Goal: Find specific page/section: Find specific page/section

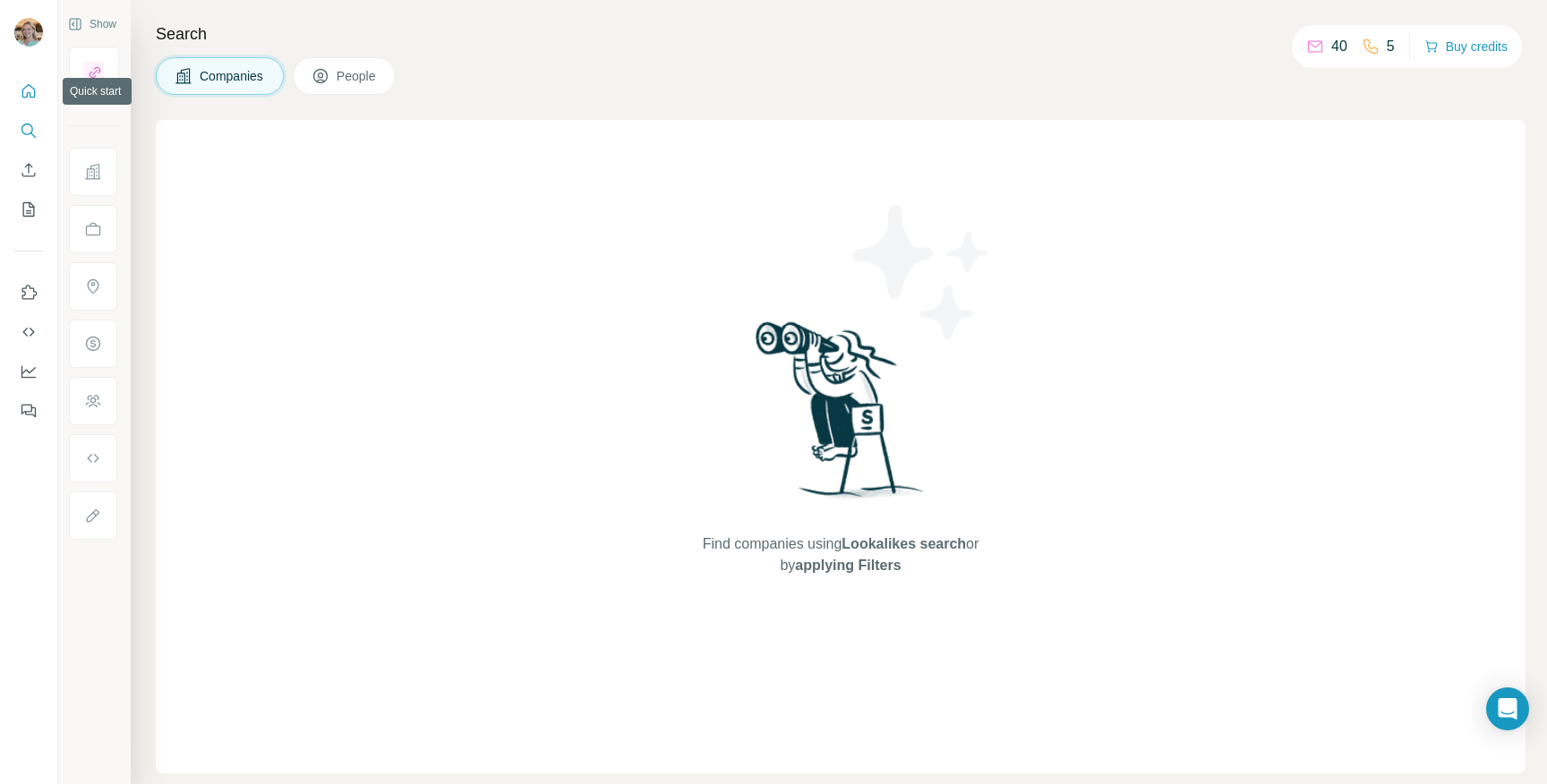
click at [21, 86] on icon "Quick start" at bounding box center [28, 91] width 17 height 17
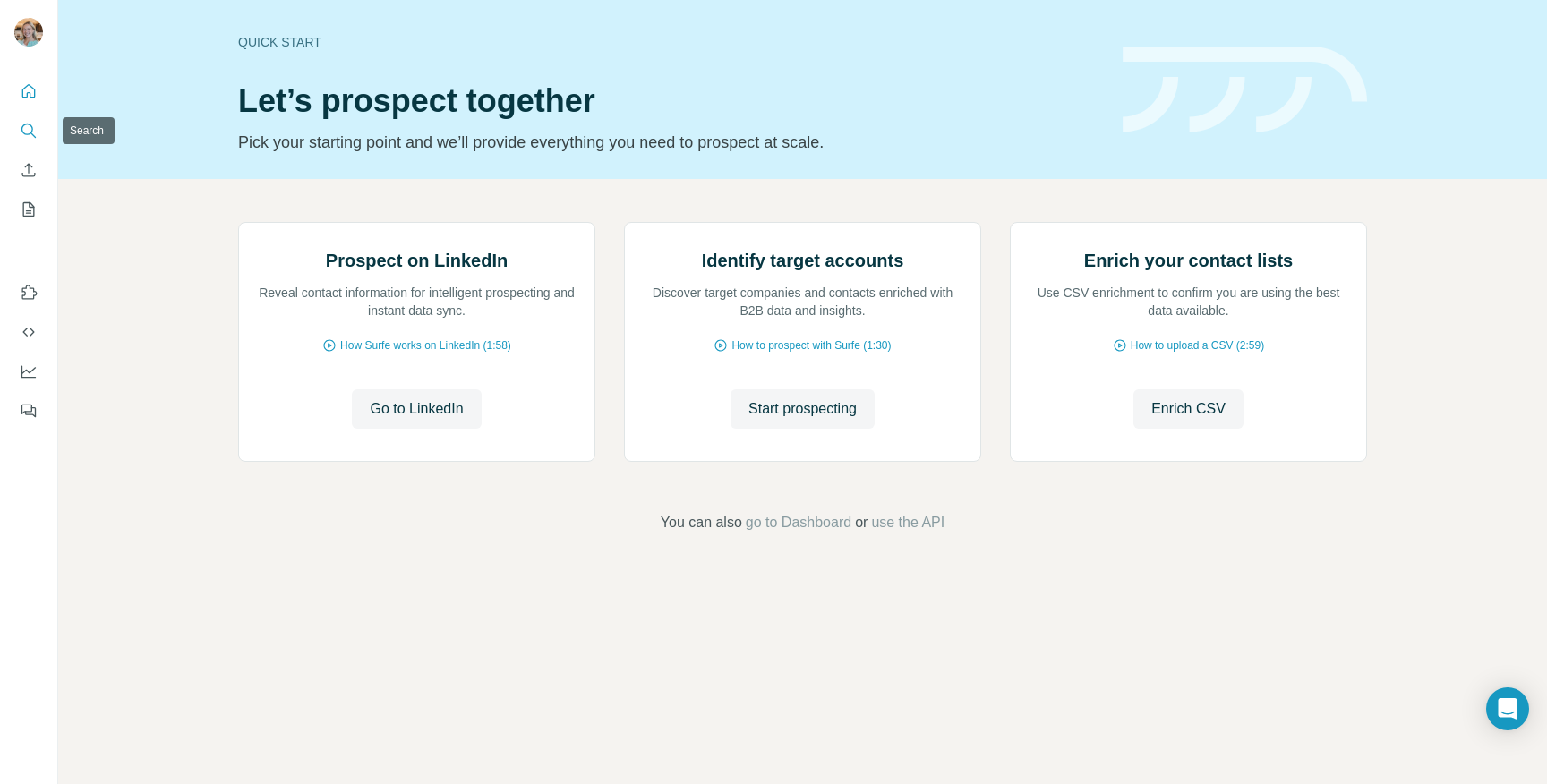
click at [25, 132] on icon "Search" at bounding box center [28, 131] width 17 height 17
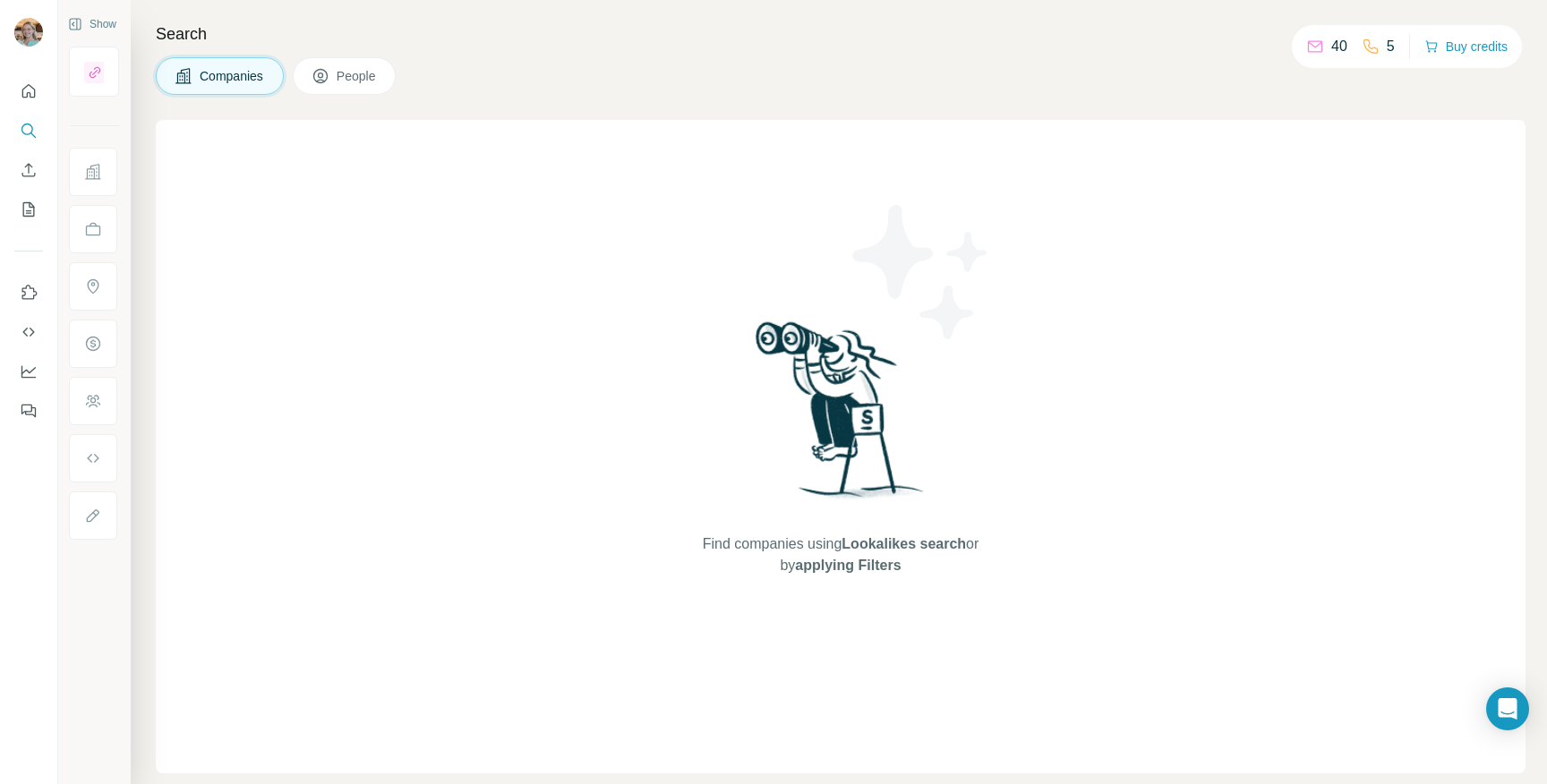
click at [350, 75] on span "People" at bounding box center [357, 75] width 42 height 17
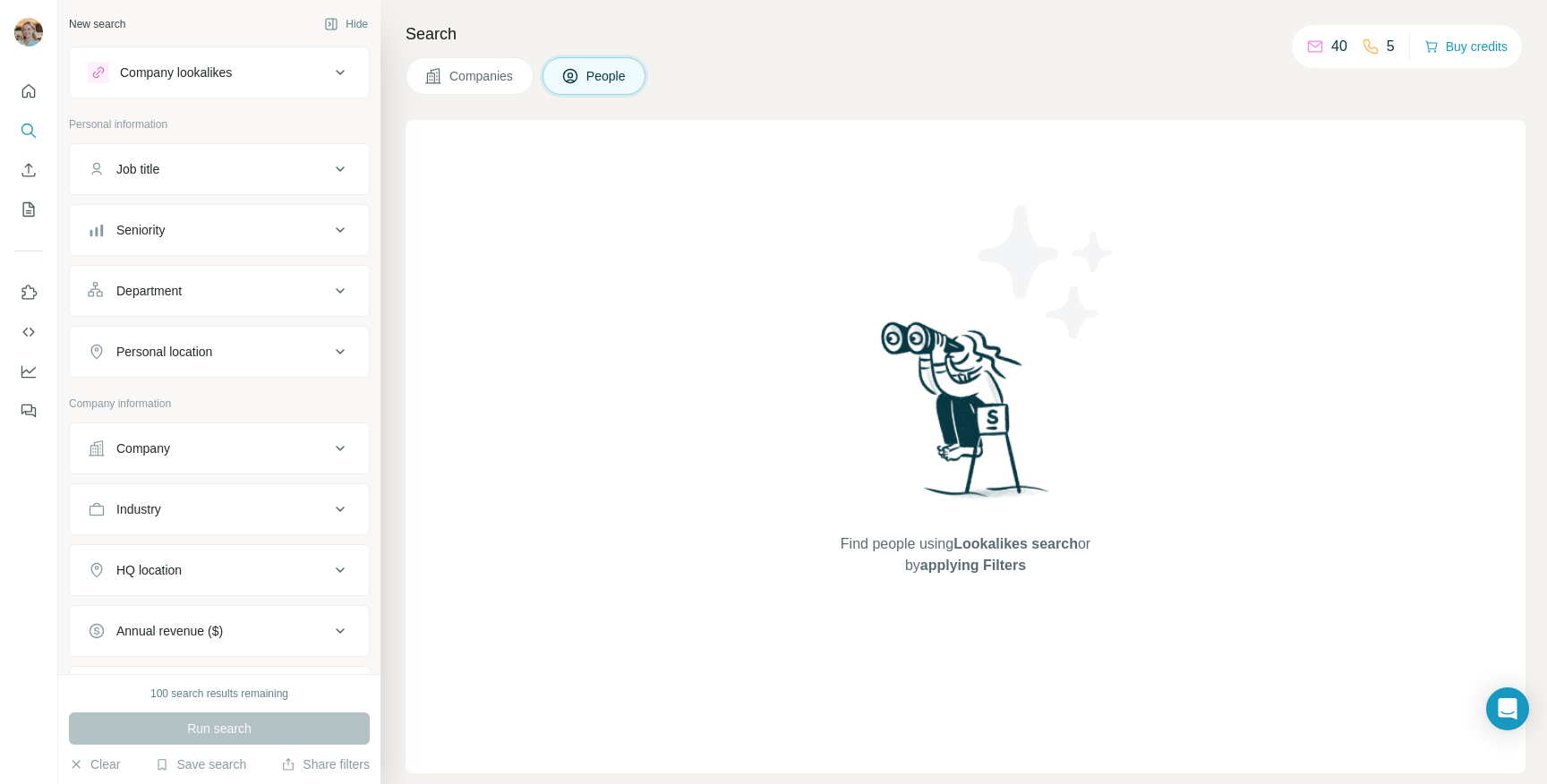
click at [464, 75] on span "Companies" at bounding box center [481, 75] width 65 height 17
